Goal: Information Seeking & Learning: Learn about a topic

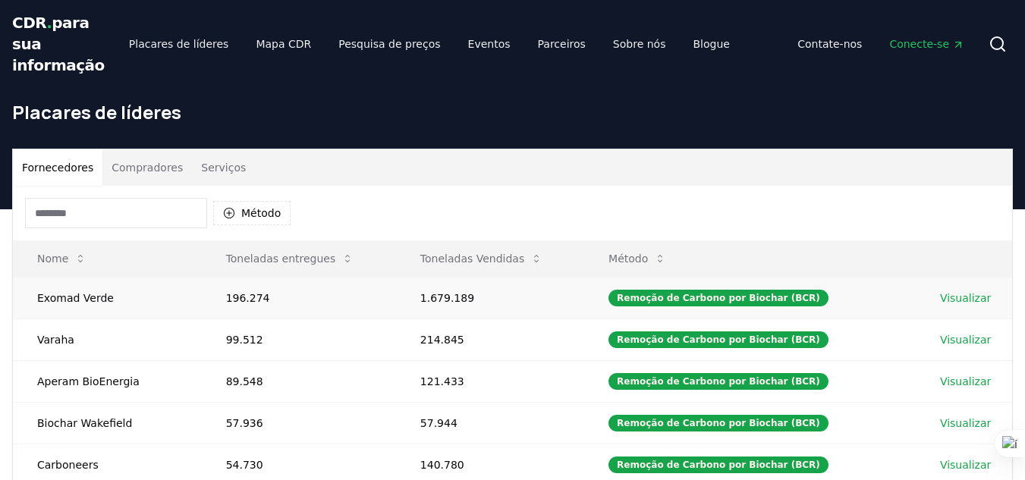
click at [962, 303] on font "Visualizar" at bounding box center [965, 298] width 51 height 12
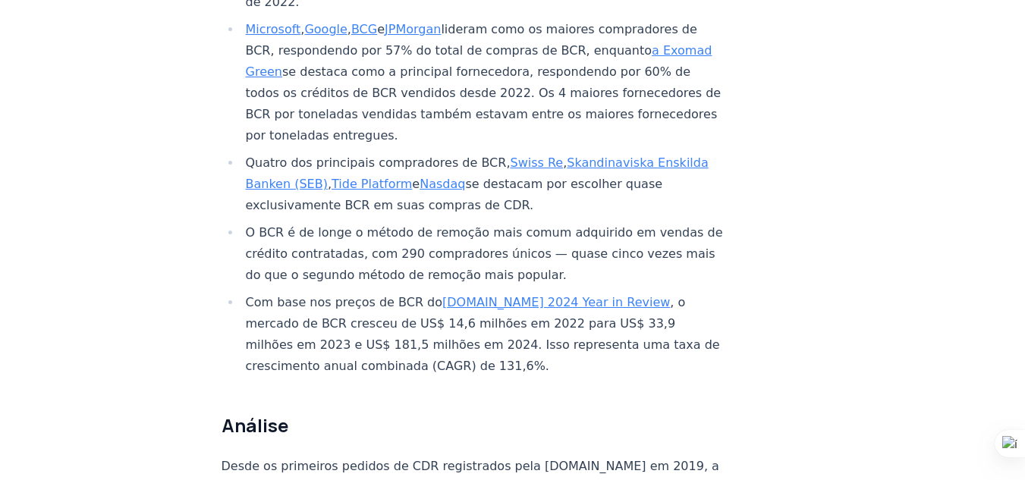
scroll to position [933, 0]
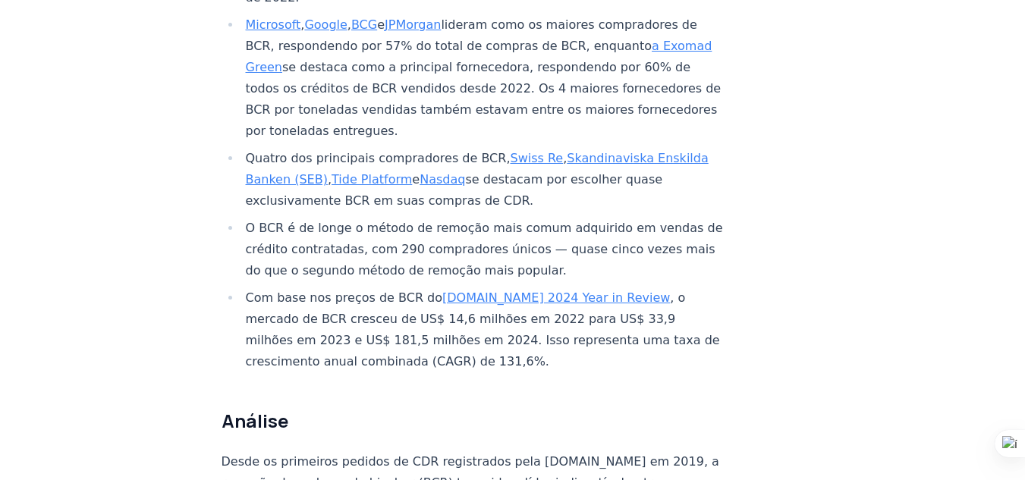
drag, startPoint x: 533, startPoint y: 149, endPoint x: 529, endPoint y: 172, distance: 23.2
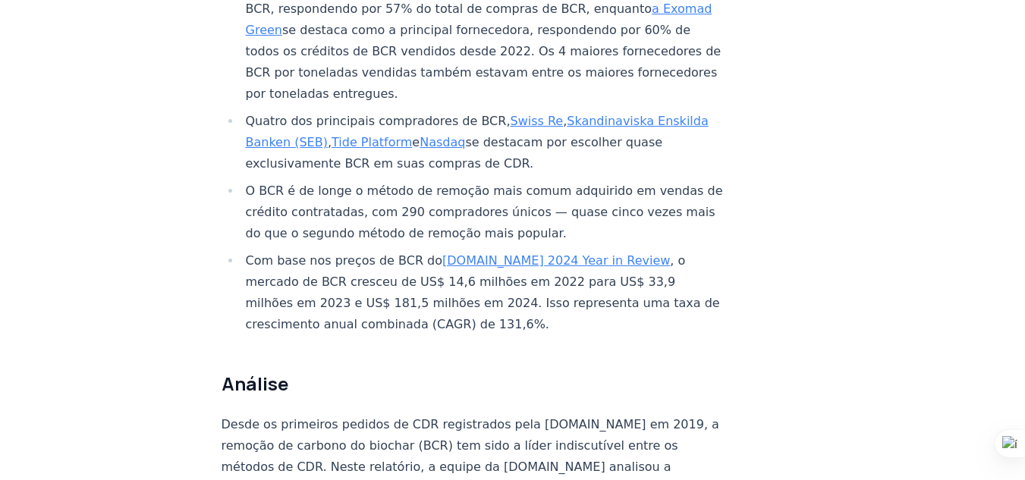
drag, startPoint x: 527, startPoint y: 151, endPoint x: 525, endPoint y: 168, distance: 17.6
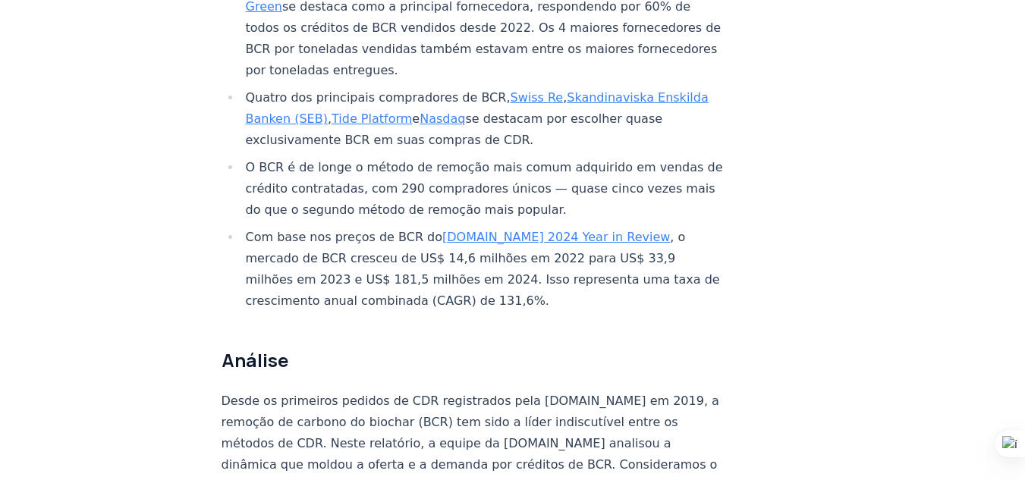
drag, startPoint x: 523, startPoint y: 155, endPoint x: 523, endPoint y: 175, distance: 19.7
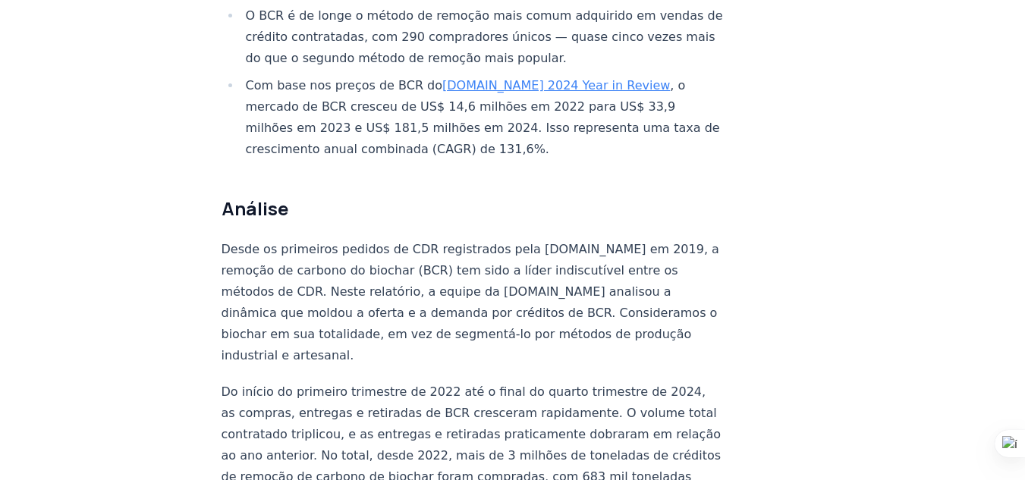
scroll to position [1146, 0]
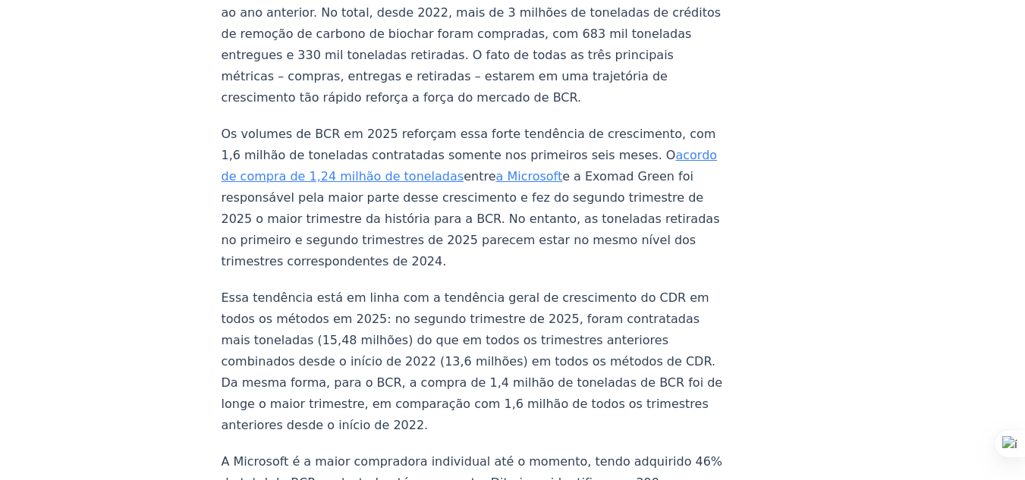
scroll to position [1634, 0]
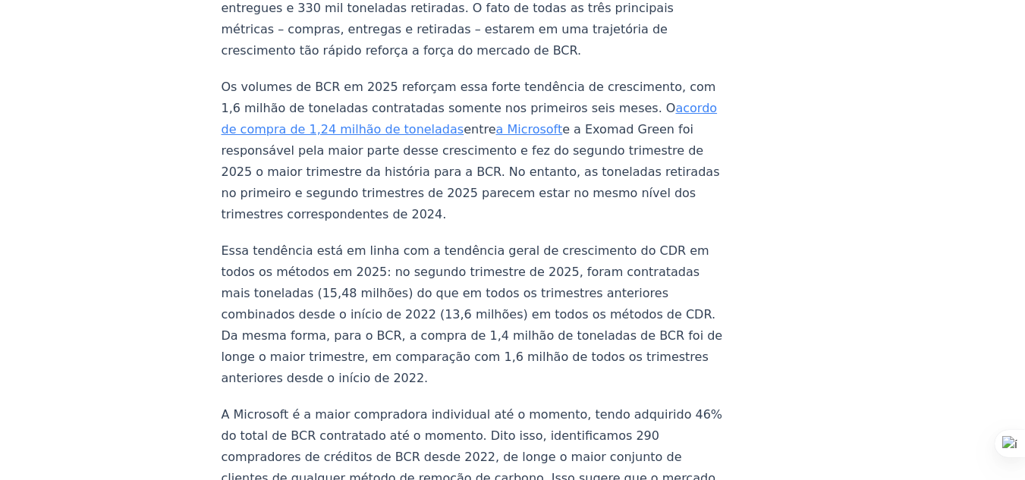
drag, startPoint x: 0, startPoint y: 271, endPoint x: 11, endPoint y: 328, distance: 58.0
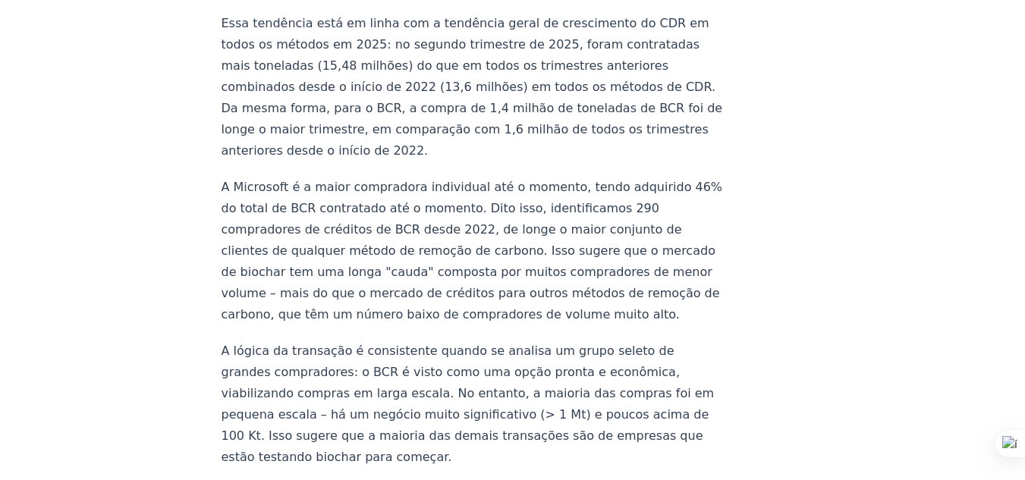
scroll to position [1407, 0]
